Goal: Information Seeking & Learning: Learn about a topic

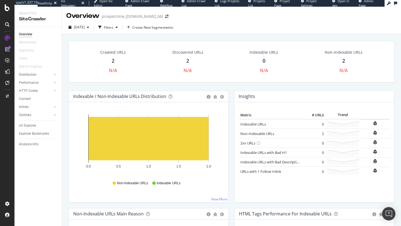
drag, startPoint x: 106, startPoint y: 60, endPoint x: 122, endPoint y: 60, distance: 16.2
click at [122, 60] on div "Crawled URLs 2 N/A" at bounding box center [113, 62] width 37 height 30
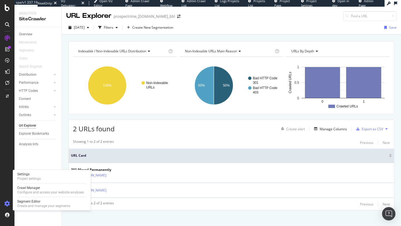
click at [7, 206] on icon at bounding box center [7, 204] width 6 height 6
